Goal: Task Accomplishment & Management: Manage account settings

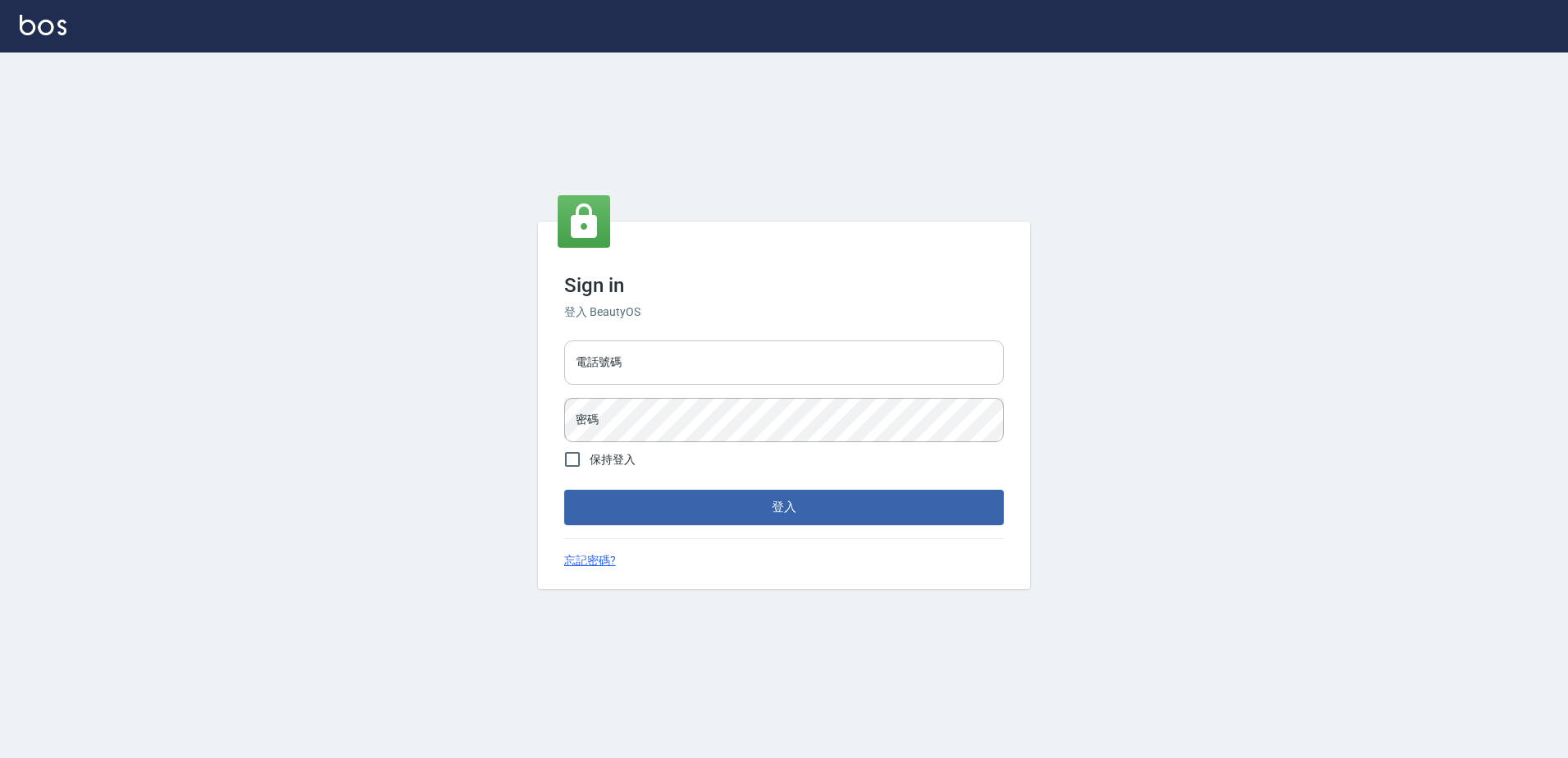
click at [630, 367] on input "電話號碼" at bounding box center [784, 363] width 439 height 44
type input "29574357"
click at [564, 489] on button "登入" at bounding box center [784, 506] width 439 height 34
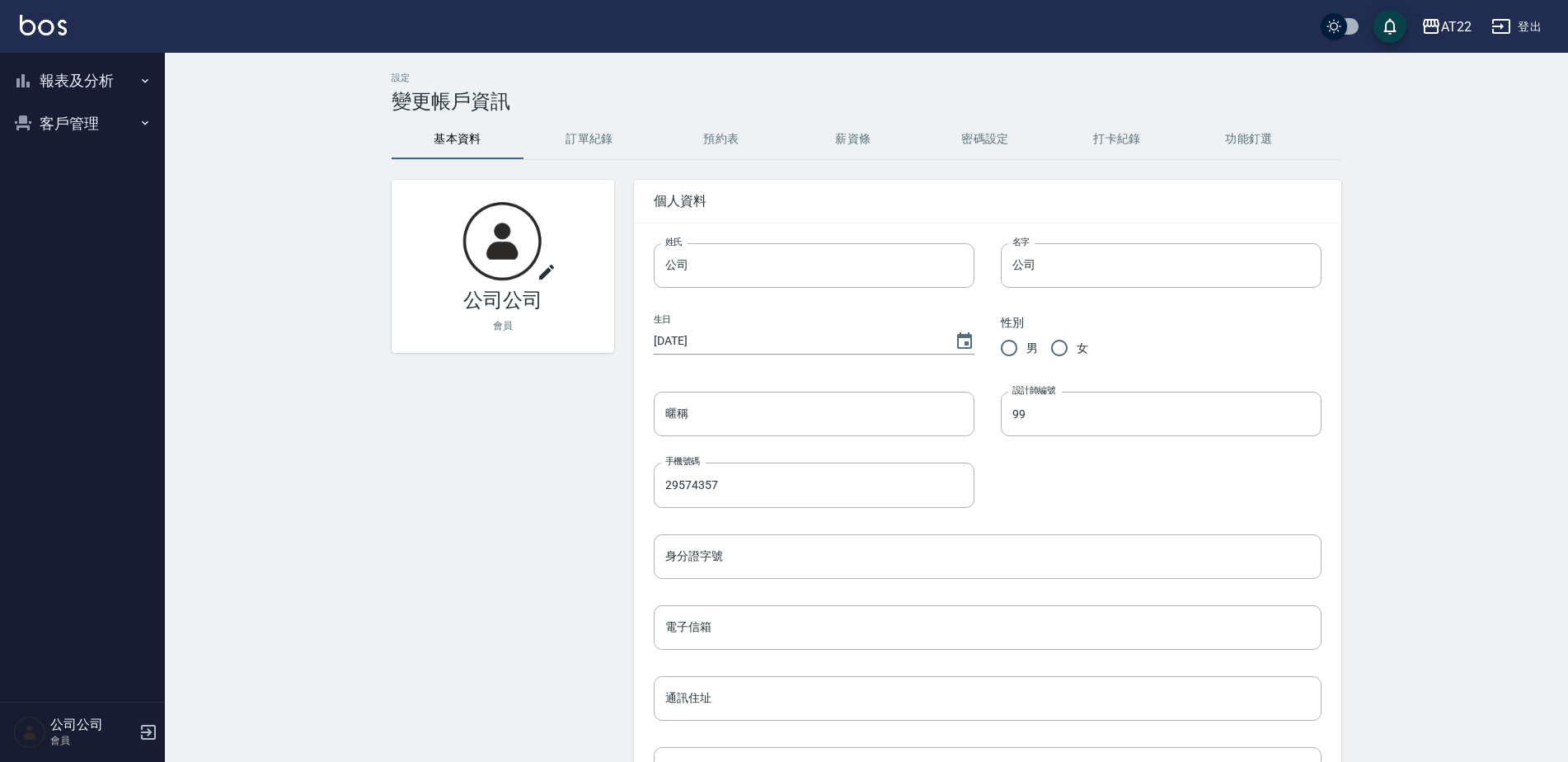
click at [42, 111] on button "客戶管理" at bounding box center [81, 124] width 151 height 42
click at [54, 181] on link "客戶列表" at bounding box center [81, 169] width 151 height 38
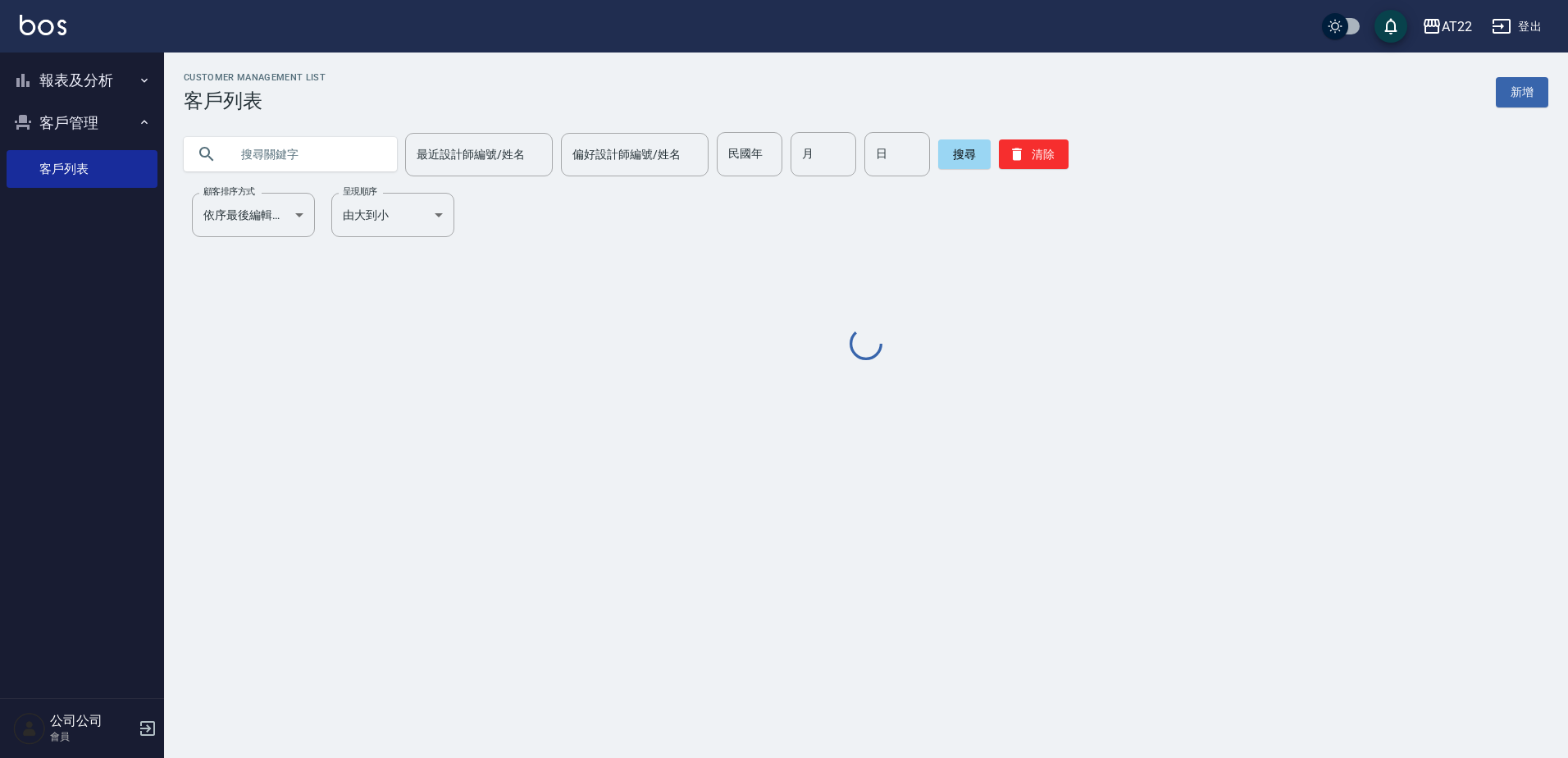
click at [320, 144] on input "text" at bounding box center [306, 154] width 154 height 44
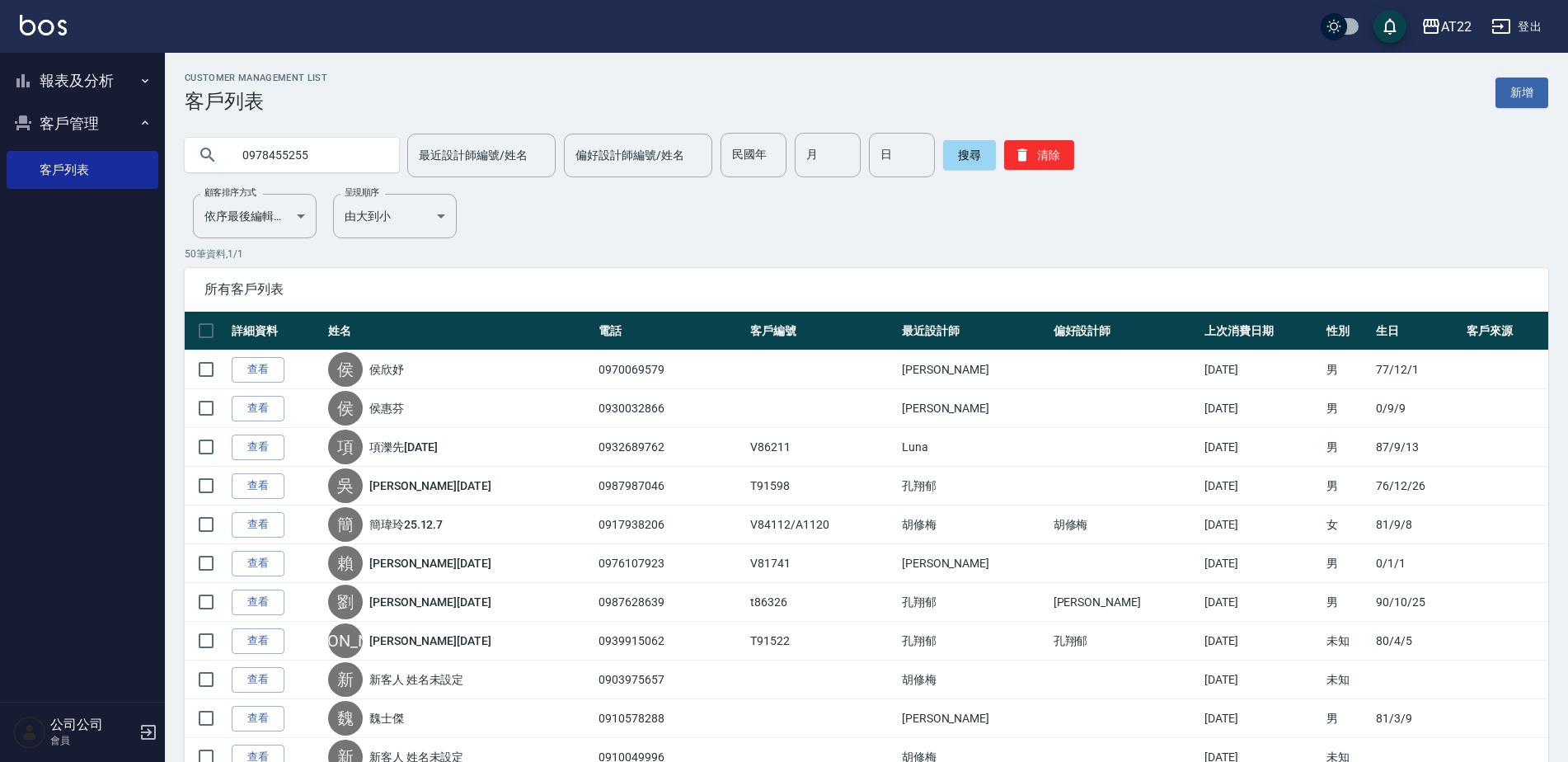
type input "0978455255"
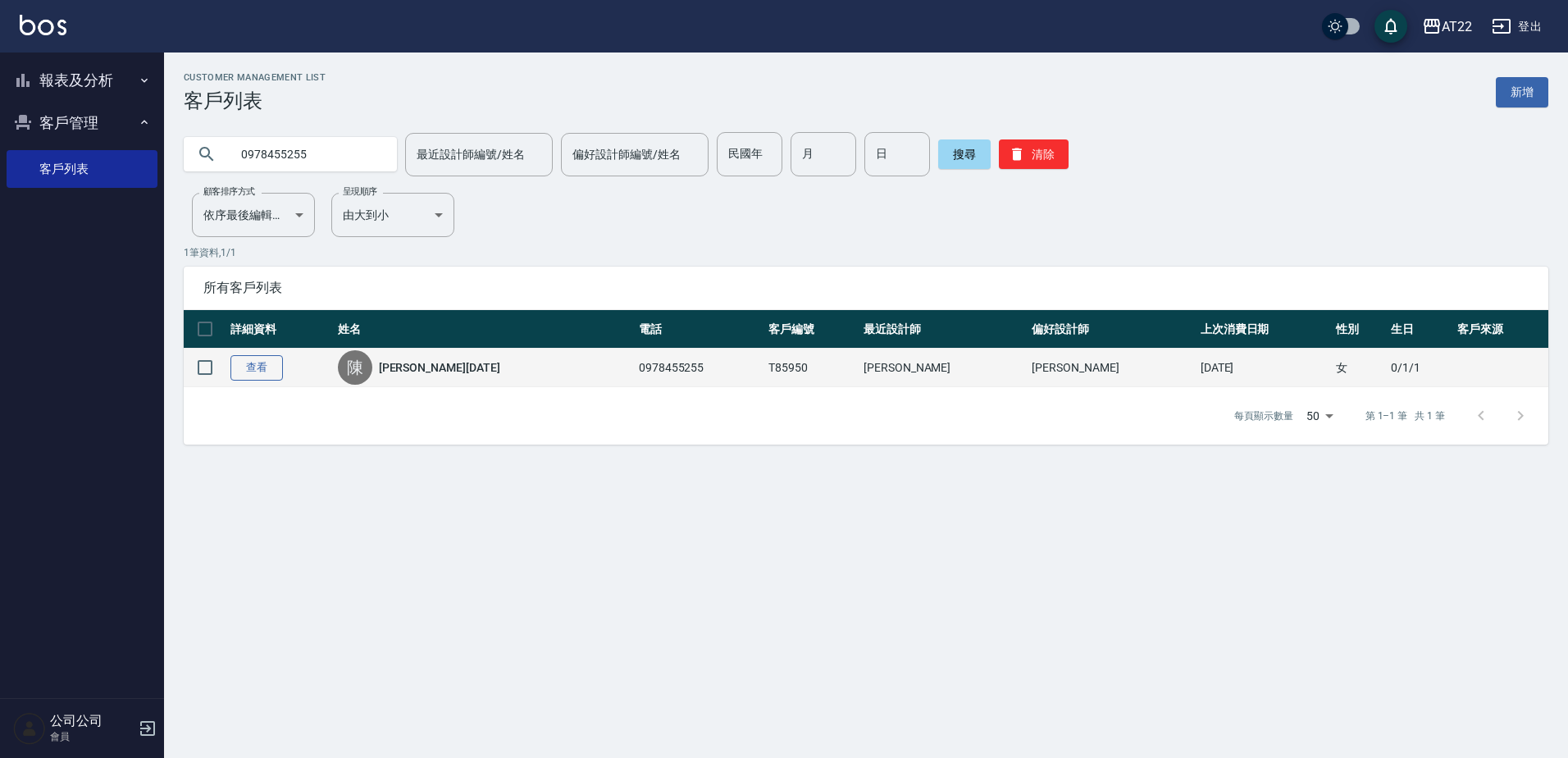
click at [268, 363] on link "查看" at bounding box center [257, 367] width 53 height 26
